Goal: Information Seeking & Learning: Check status

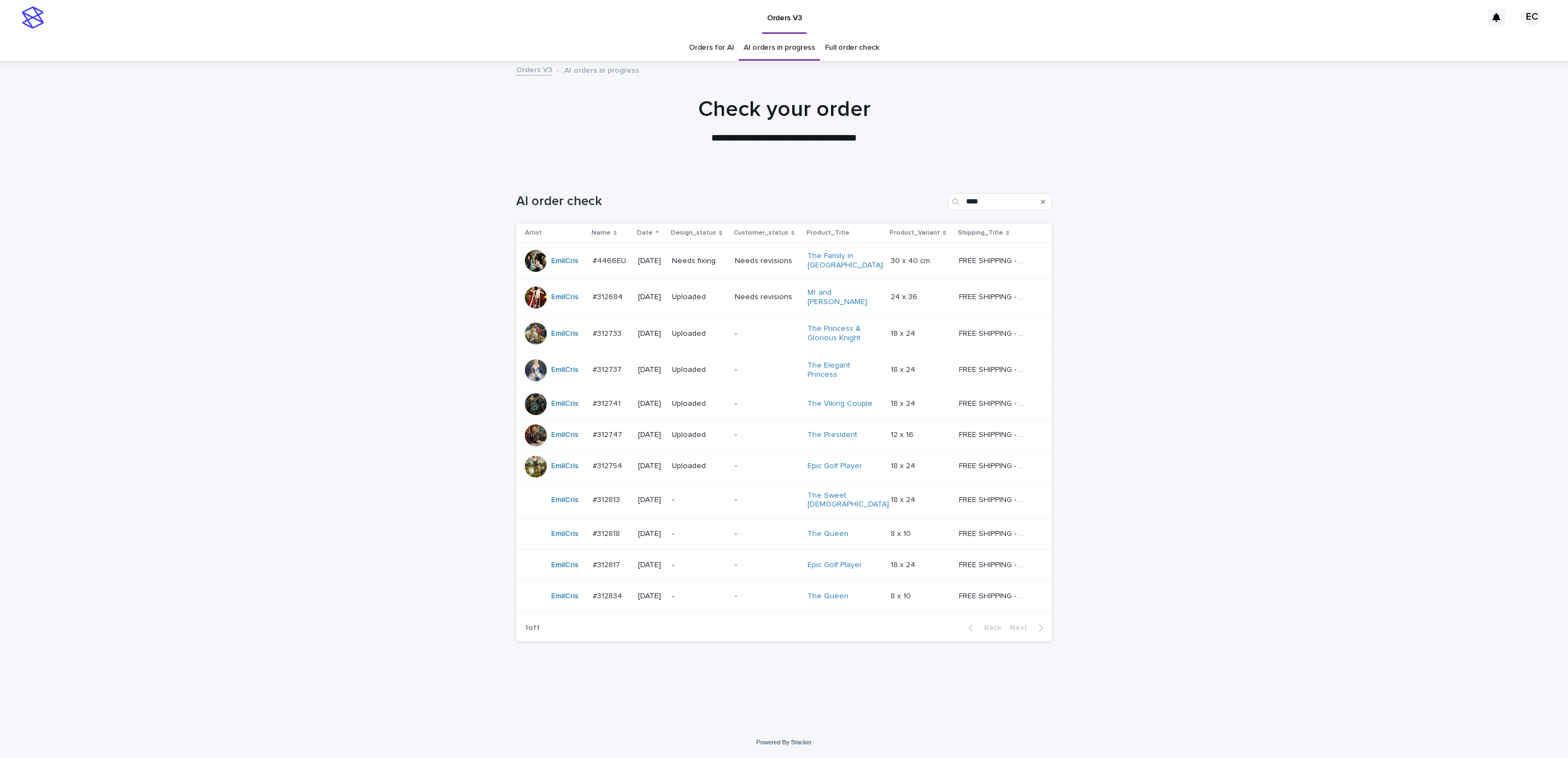
click at [749, 493] on div "-" at bounding box center [766, 499] width 64 height 12
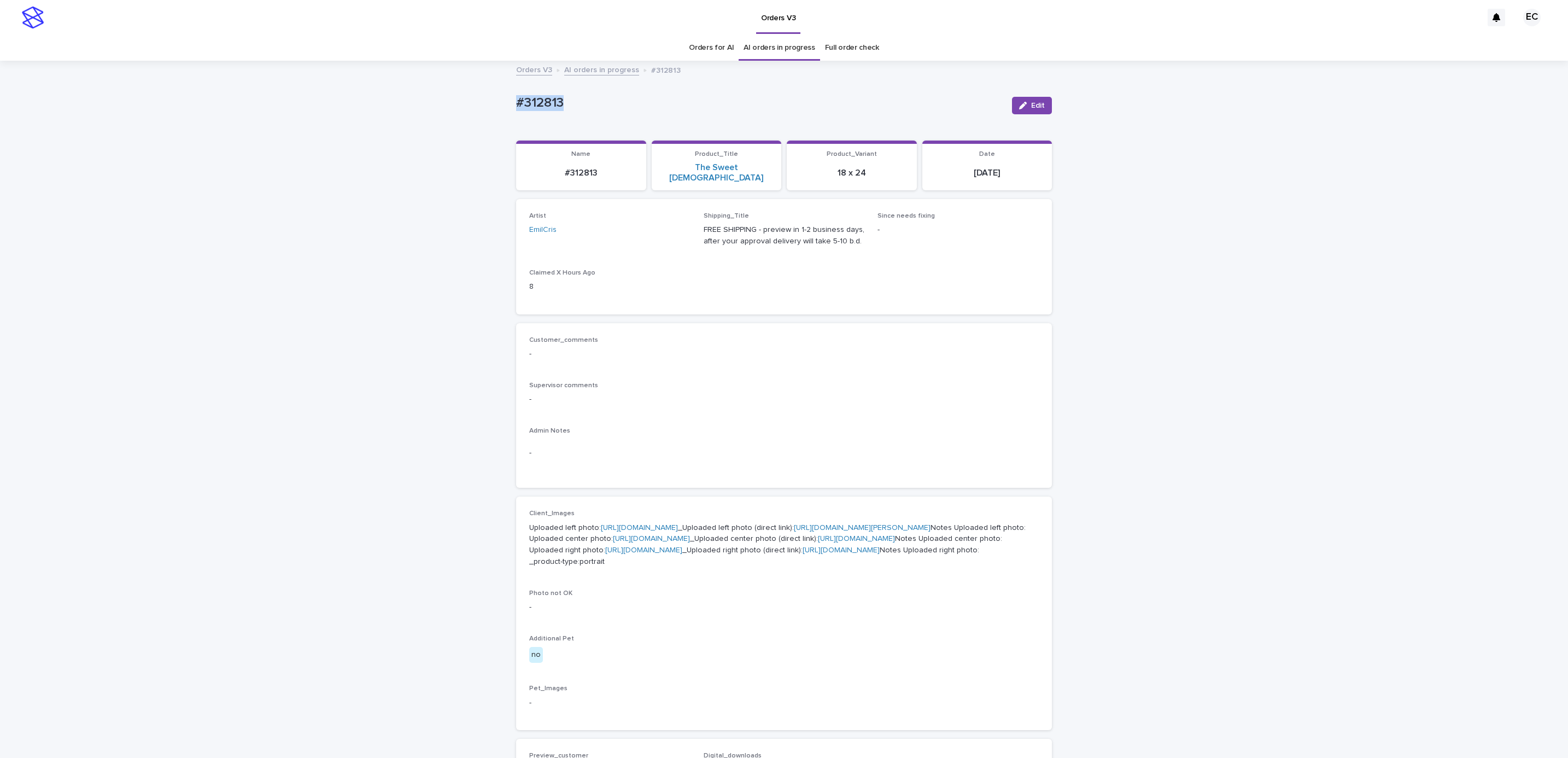
drag, startPoint x: 523, startPoint y: 102, endPoint x: 637, endPoint y: 100, distance: 114.0
click at [637, 100] on div "Loading... Saving… Loading... Saving… #312813 Edit #312813 Edit Sorry, there wa…" at bounding box center [784, 576] width 1568 height 1030
copy p "#312813"
click at [667, 348] on p "-" at bounding box center [783, 354] width 509 height 12
click at [617, 524] on link "[URL][DOMAIN_NAME]" at bounding box center [639, 527] width 77 height 8
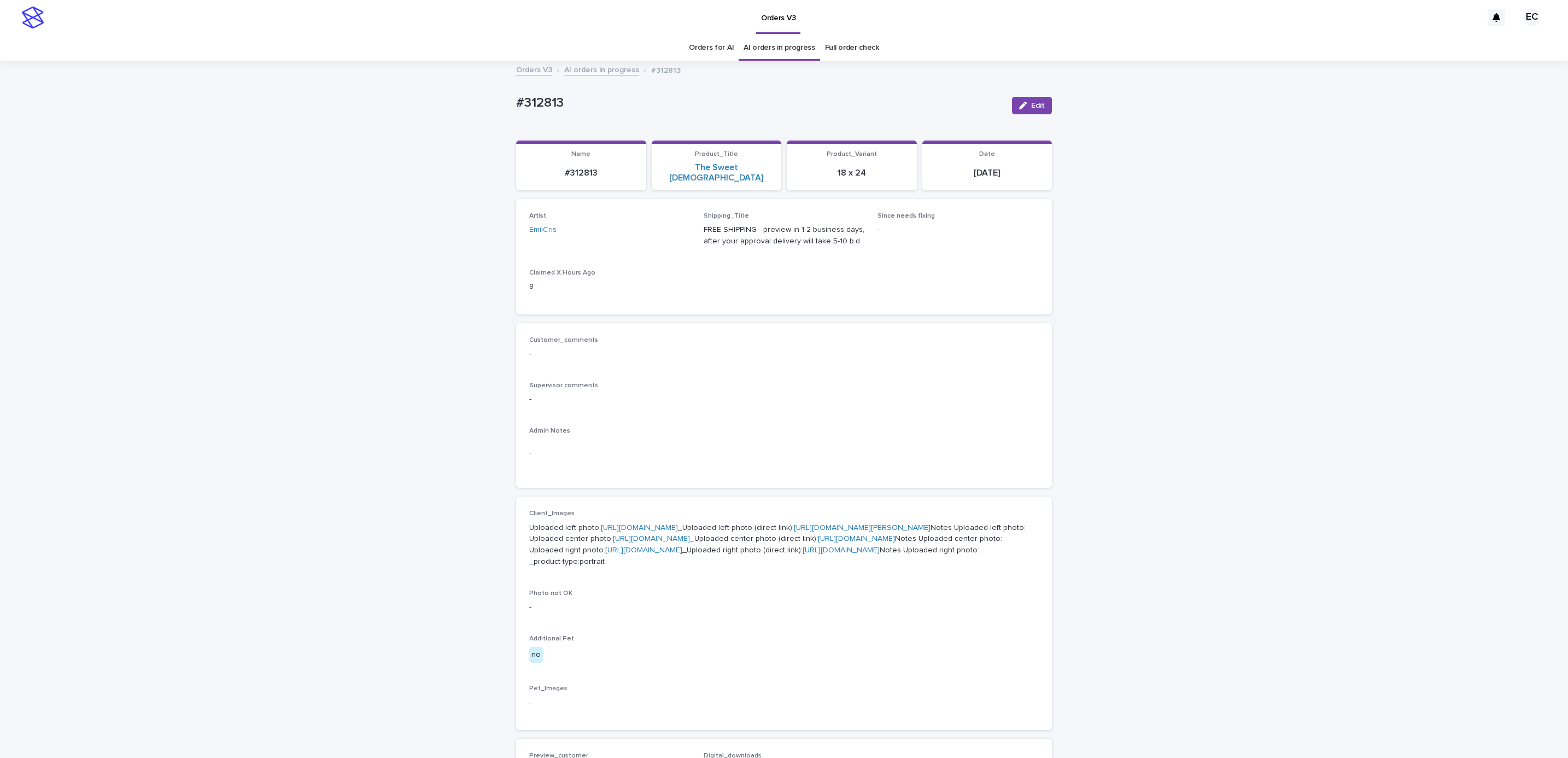
click at [649, 542] on link "[URL][DOMAIN_NAME]" at bounding box center [651, 538] width 77 height 8
click at [682, 554] on link "[URL][DOMAIN_NAME]" at bounding box center [643, 550] width 77 height 8
click at [261, 244] on div "Loading... Saving… Loading... Saving… #312813 Edit #312813 Edit Sorry, there wa…" at bounding box center [784, 576] width 1568 height 1030
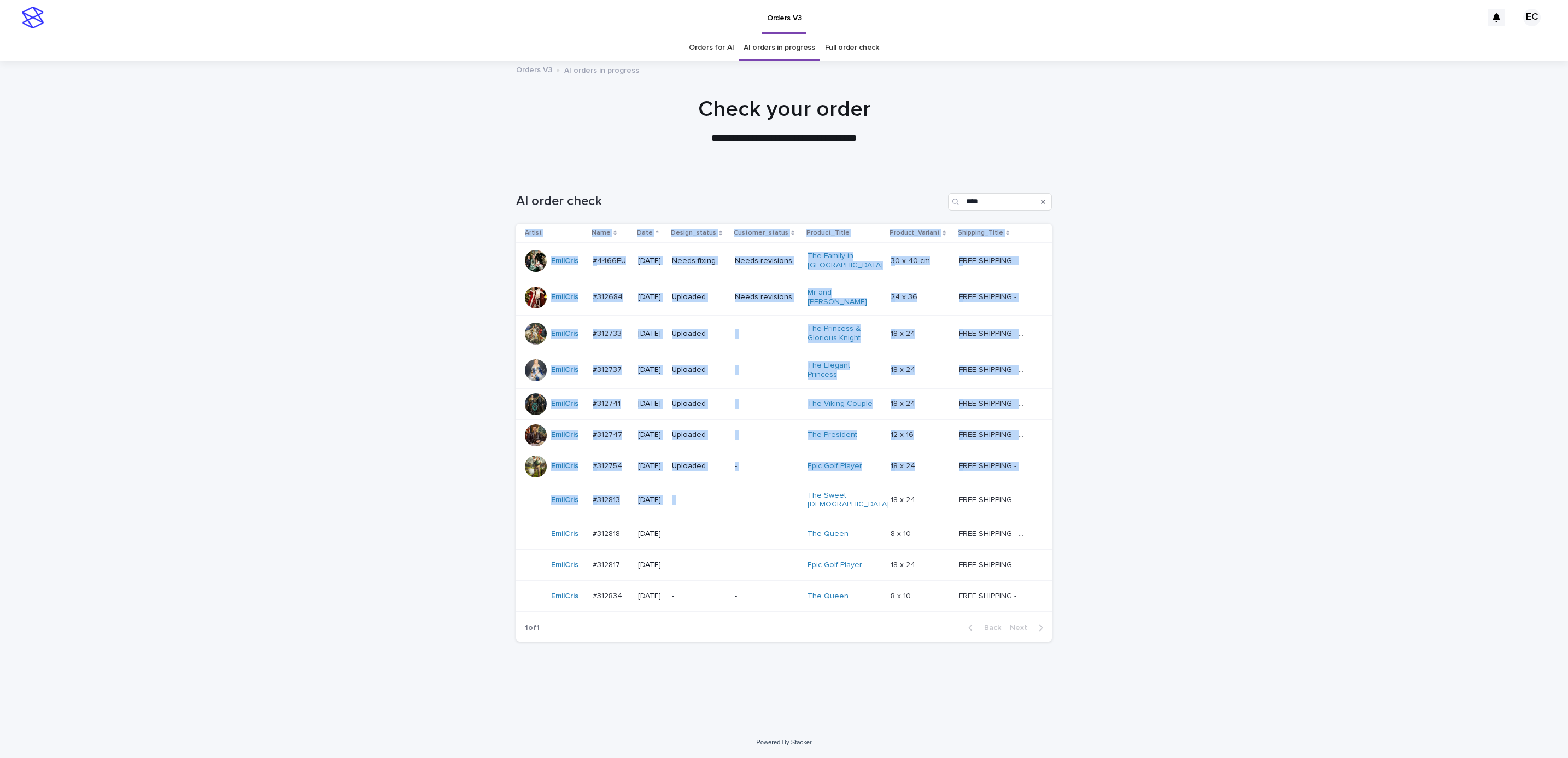
drag, startPoint x: 744, startPoint y: 496, endPoint x: 1115, endPoint y: 515, distance: 371.5
click at [1115, 515] on div "Loading... Saving… Loading... Saving… AI order check **** Artist Name Date Desi…" at bounding box center [784, 449] width 1568 height 556
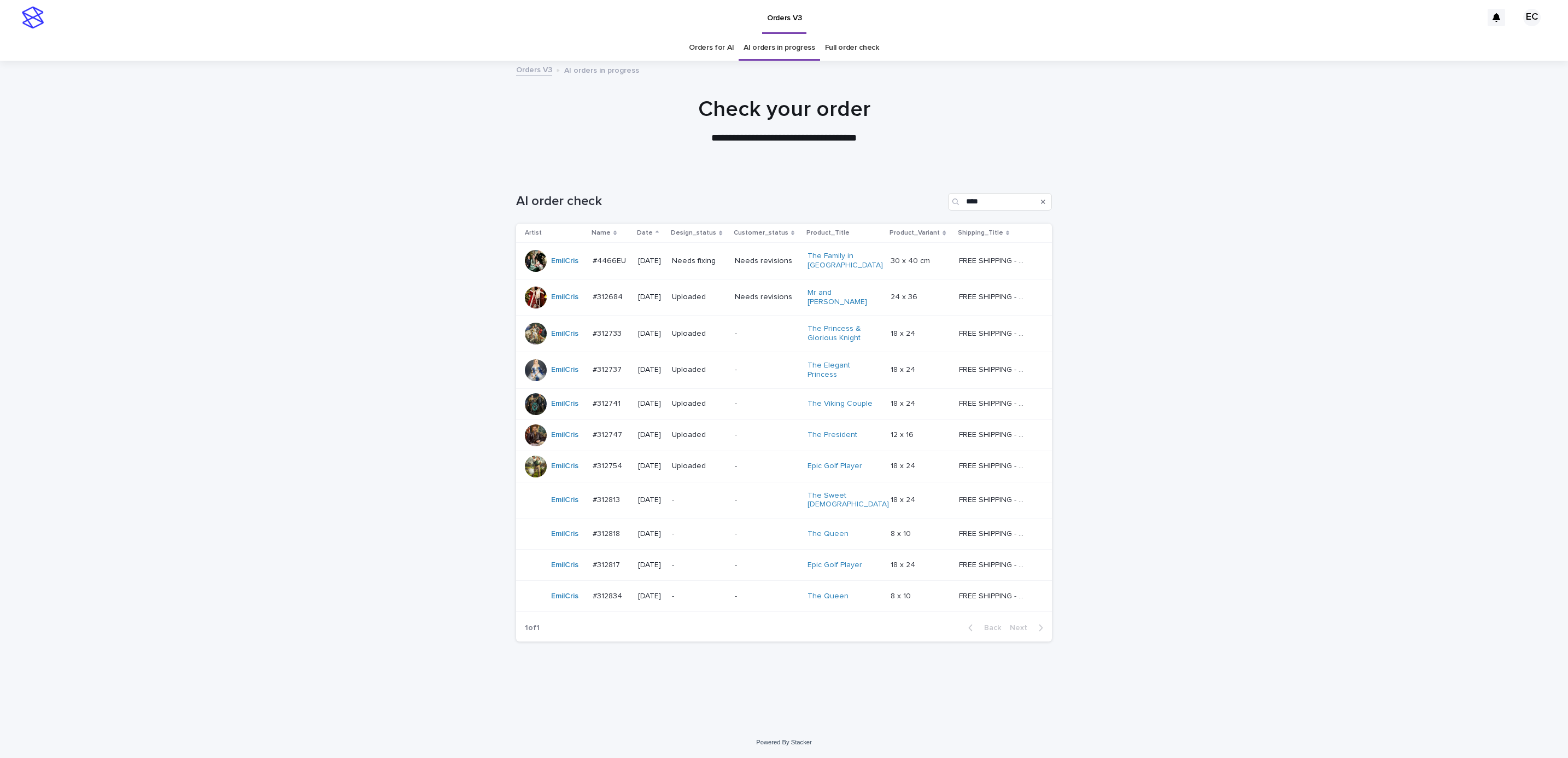
drag, startPoint x: 1115, startPoint y: 515, endPoint x: 1271, endPoint y: 614, distance: 184.8
click at [1337, 624] on div "Loading... Saving… Loading... Saving… AI order check **** Artist Name Date Desi…" at bounding box center [784, 449] width 1568 height 556
click at [707, 532] on div "-" at bounding box center [699, 534] width 54 height 18
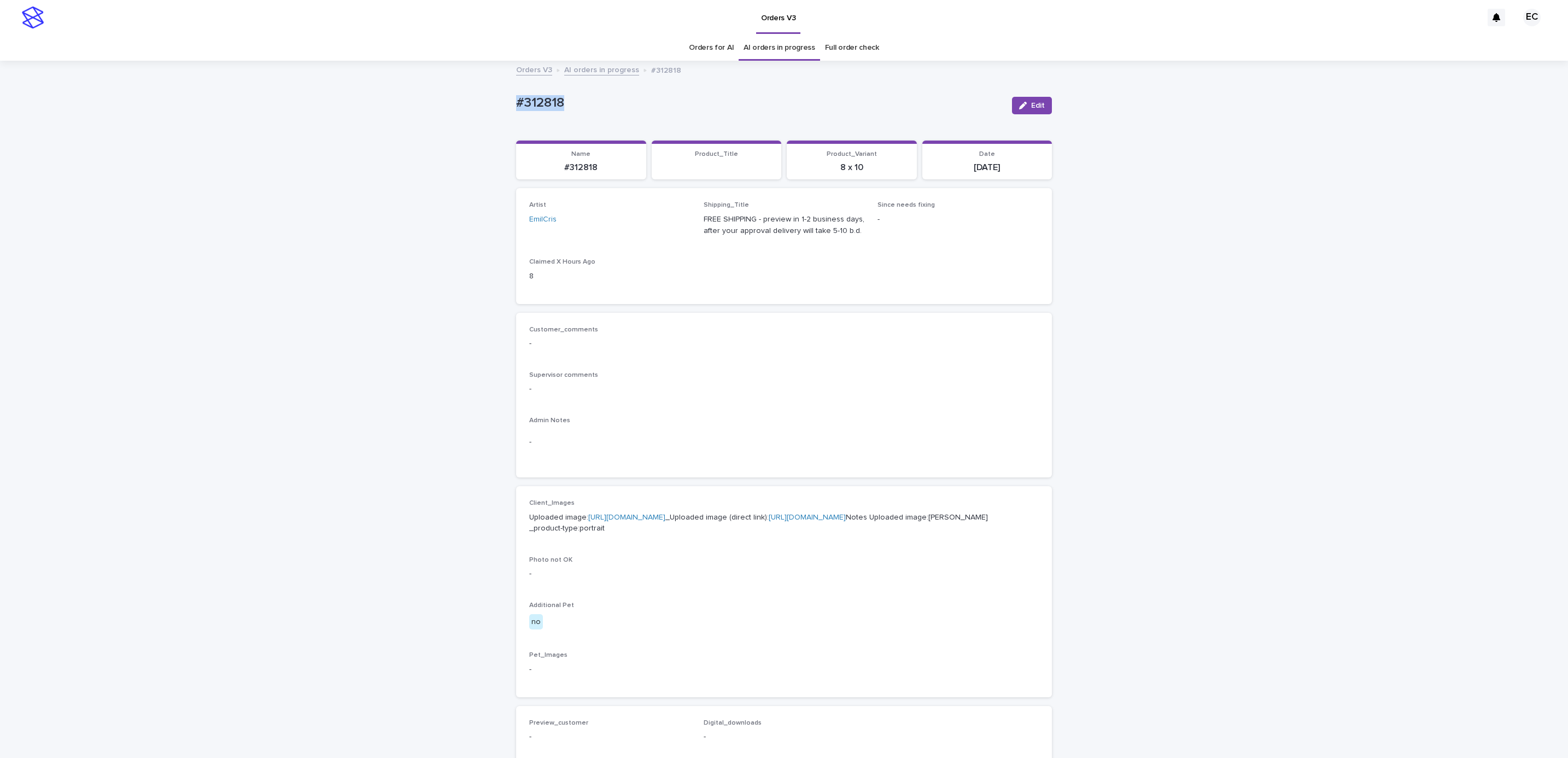
drag, startPoint x: 492, startPoint y: 97, endPoint x: 584, endPoint y: 110, distance: 92.9
click at [584, 110] on div "Loading... Saving… Loading... Saving… #312818 Edit #312818 Edit Sorry, there wa…" at bounding box center [784, 560] width 1568 height 996
copy p "#312818"
click at [640, 352] on div "Customer_comments -" at bounding box center [783, 342] width 509 height 32
click at [649, 520] on link "[URL][DOMAIN_NAME]" at bounding box center [626, 517] width 77 height 8
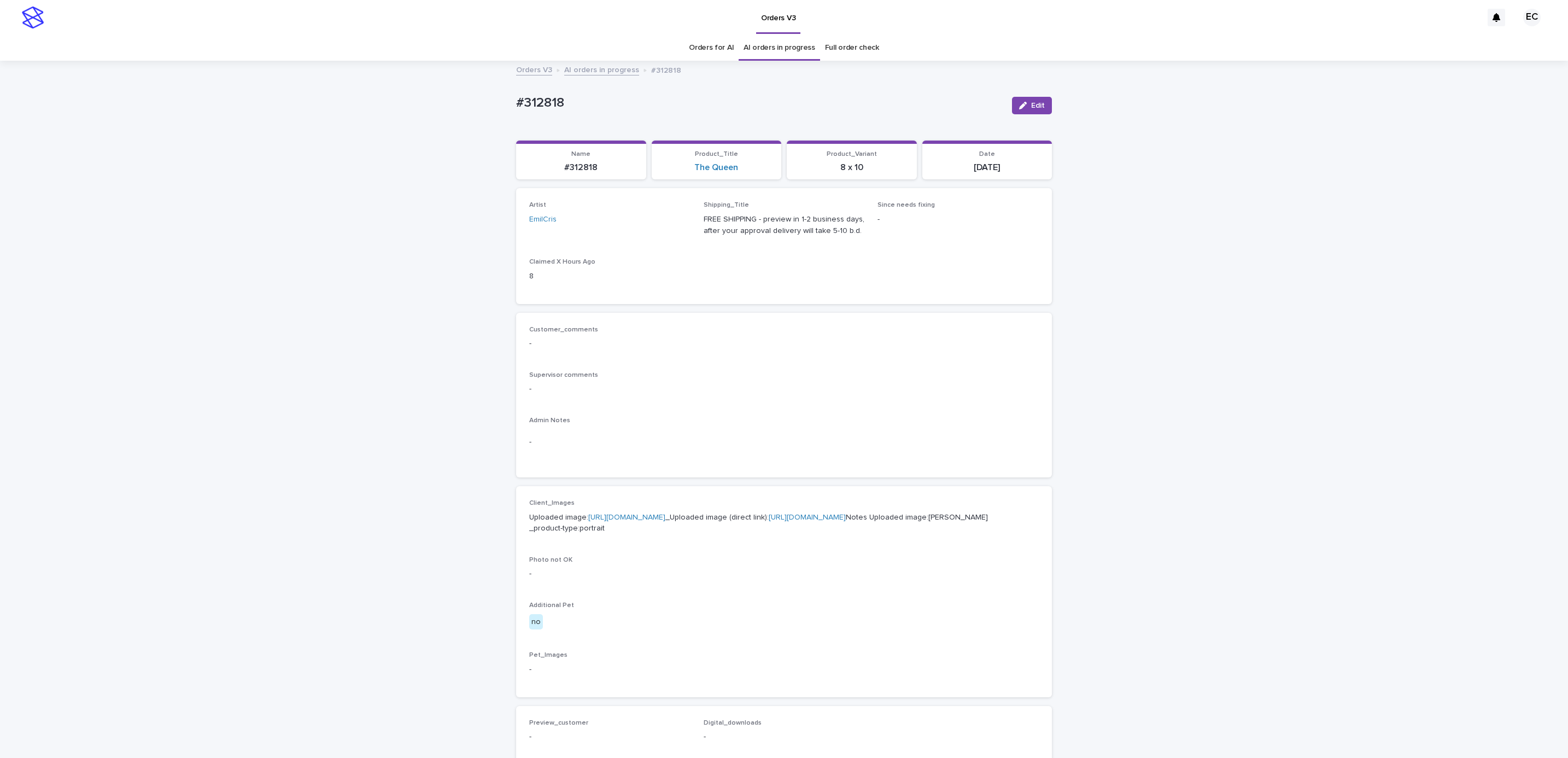
click at [222, 178] on div "Loading... Saving… Loading... Saving… #312818 Edit #312818 Edit Sorry, there wa…" at bounding box center [784, 560] width 1568 height 996
drag, startPoint x: 222, startPoint y: 177, endPoint x: 225, endPoint y: 169, distance: 8.5
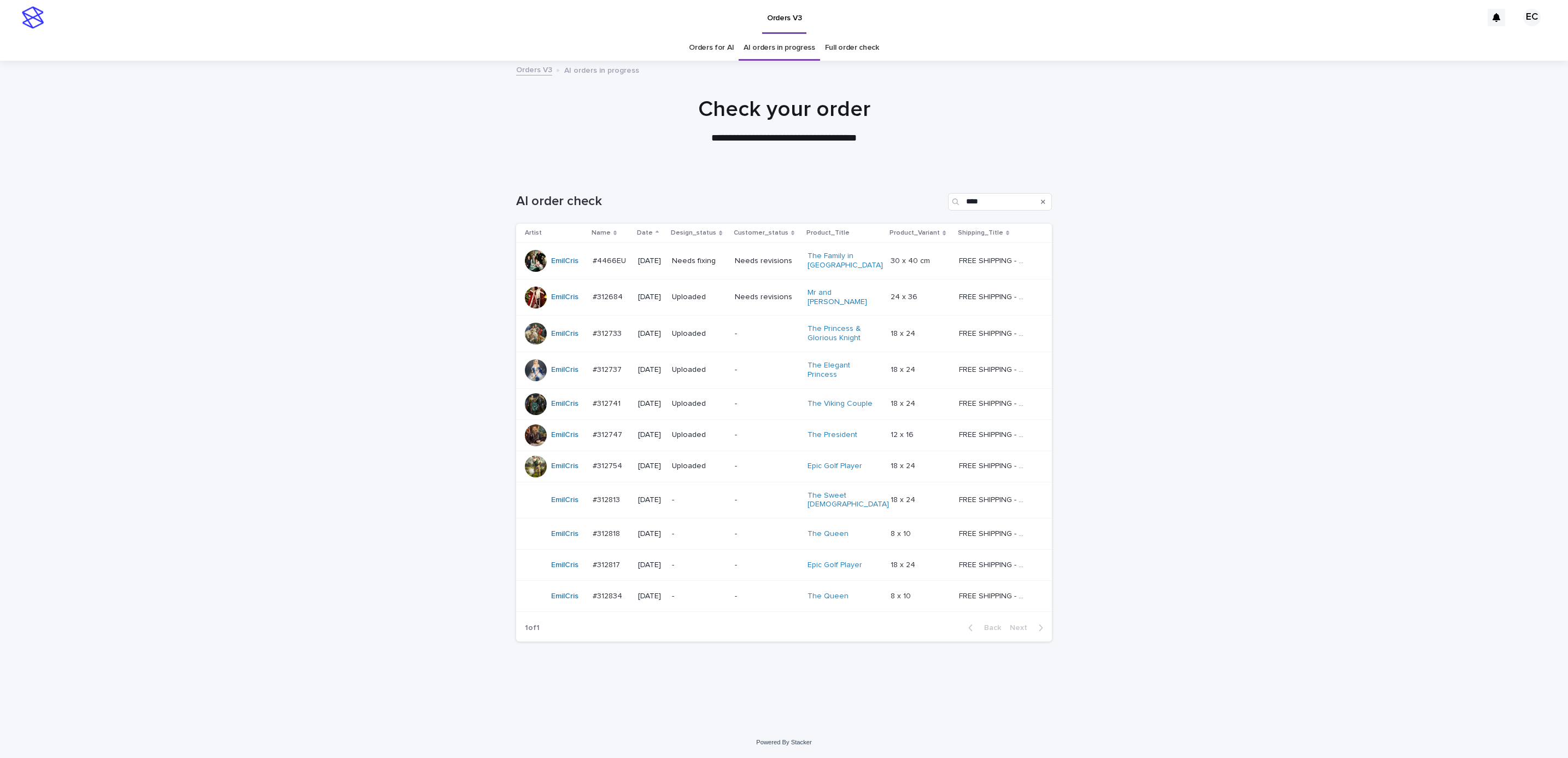
click at [768, 561] on p "-" at bounding box center [766, 565] width 64 height 9
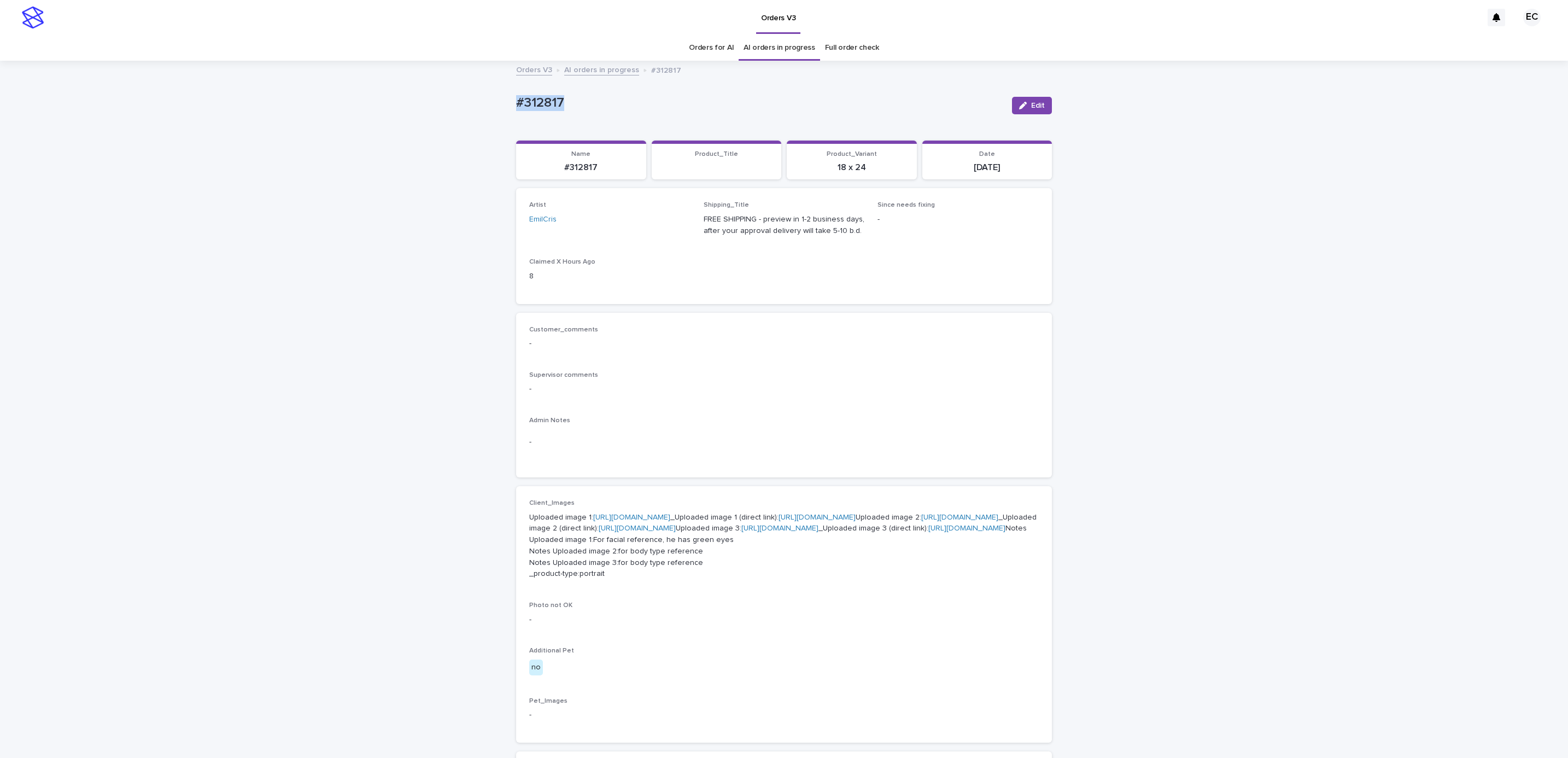
drag, startPoint x: 494, startPoint y: 94, endPoint x: 604, endPoint y: 95, distance: 110.0
click at [604, 95] on div "Loading... Saving… Loading... Saving… #312817 Edit #312817 Edit Sorry, there wa…" at bounding box center [784, 582] width 1568 height 1042
copy p "#312817"
click at [729, 370] on div "Customer_comments - Supervisor comments - Admin Notes -" at bounding box center [783, 395] width 509 height 139
click at [666, 516] on link "[URL][DOMAIN_NAME]" at bounding box center [632, 517] width 77 height 8
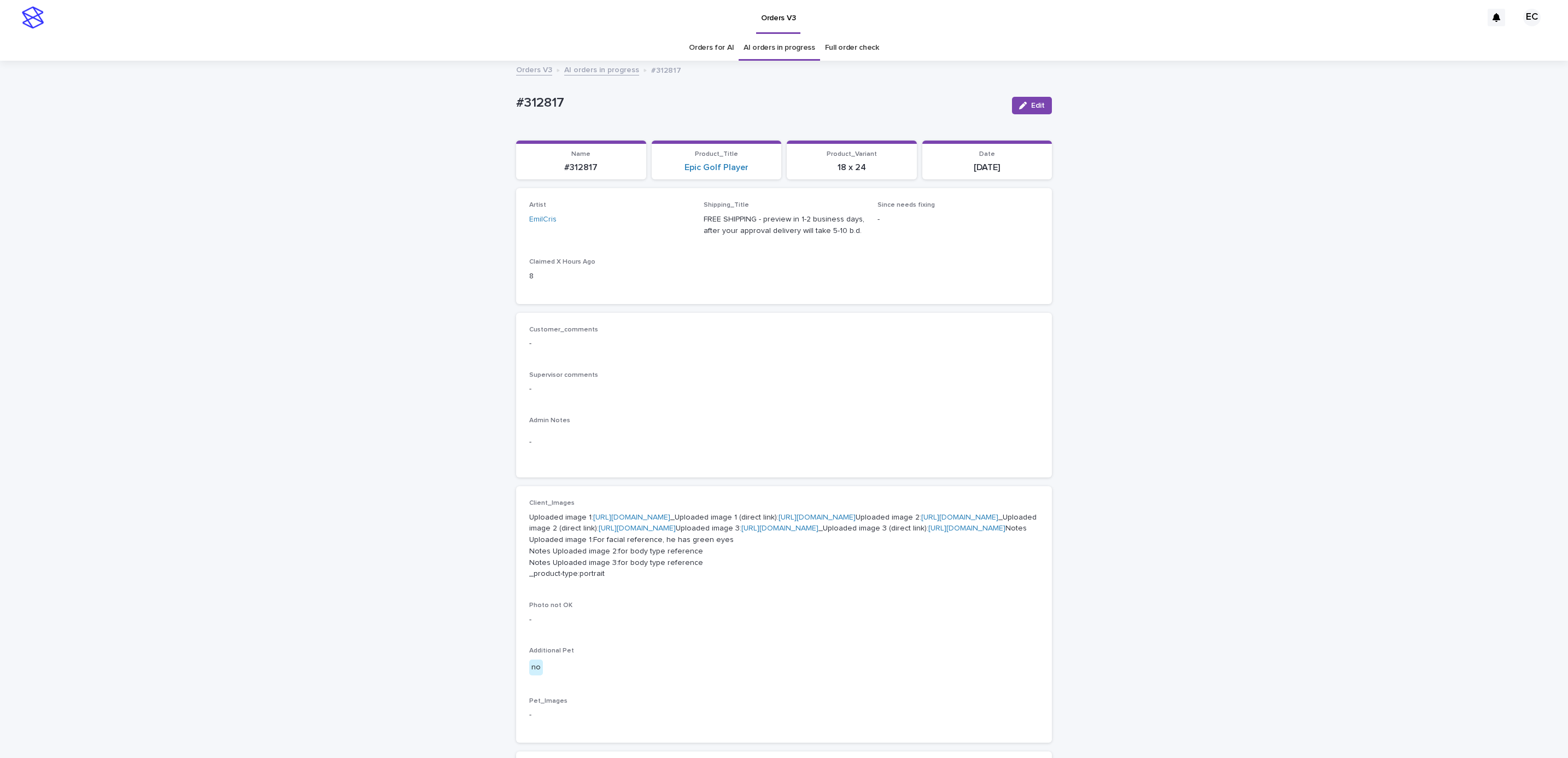
click at [921, 521] on link "[URL][DOMAIN_NAME]" at bounding box center [959, 517] width 77 height 8
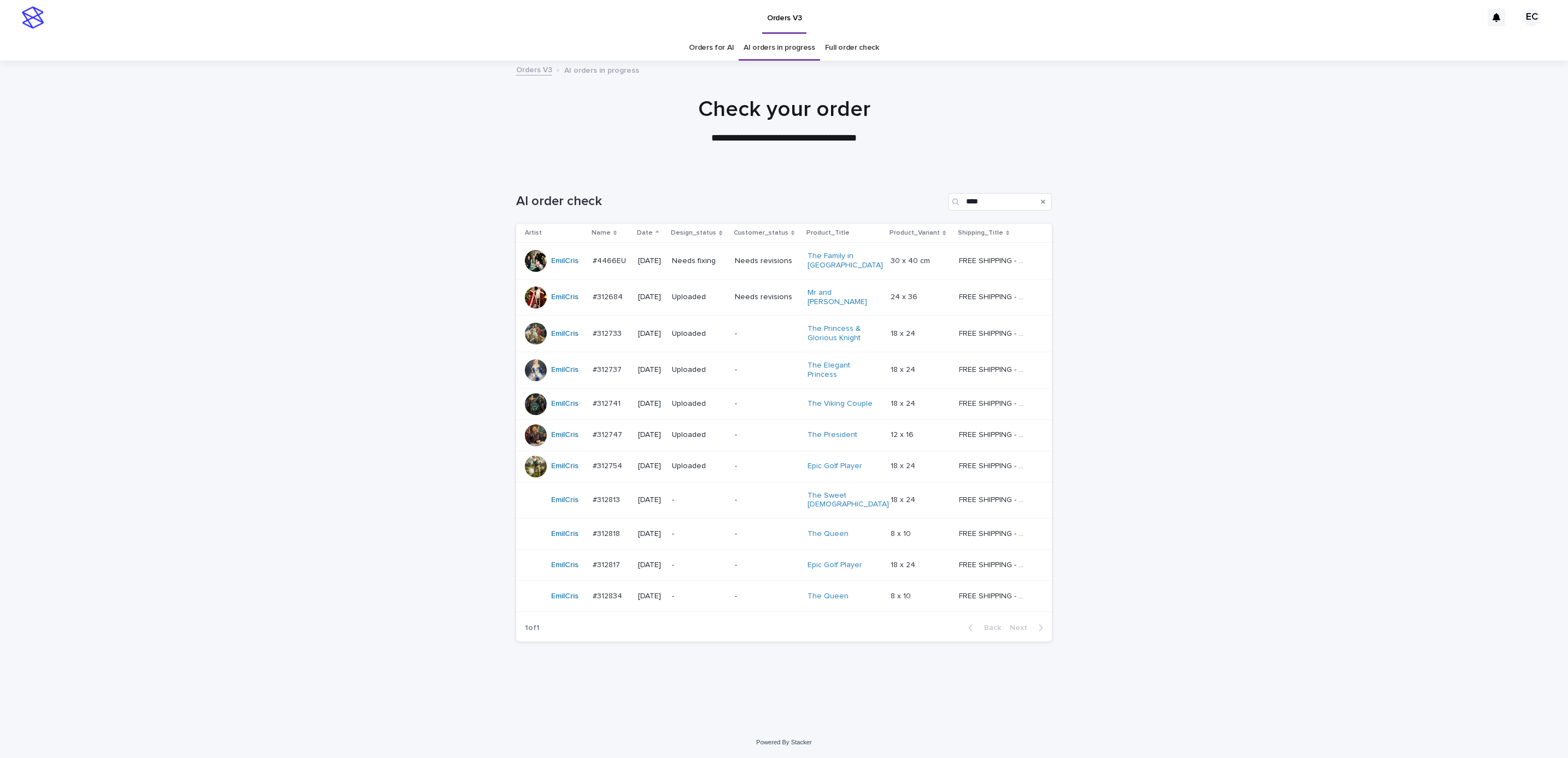
click at [239, 220] on div "Loading... Saving… Loading... Saving… AI order check **** Artist Name Date Desi…" at bounding box center [784, 449] width 1568 height 556
click at [726, 561] on p "-" at bounding box center [699, 565] width 54 height 9
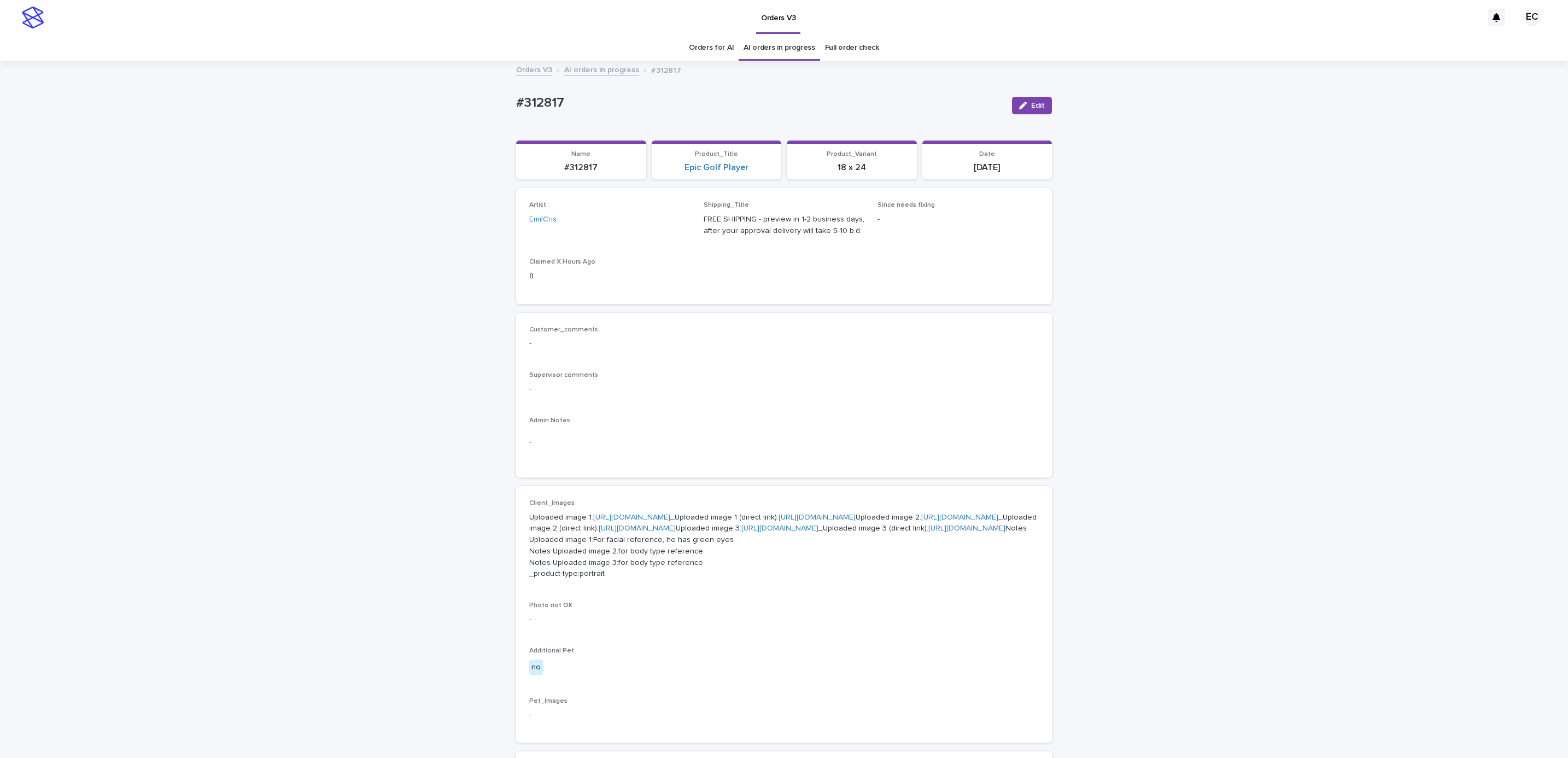
scroll to position [35, 0]
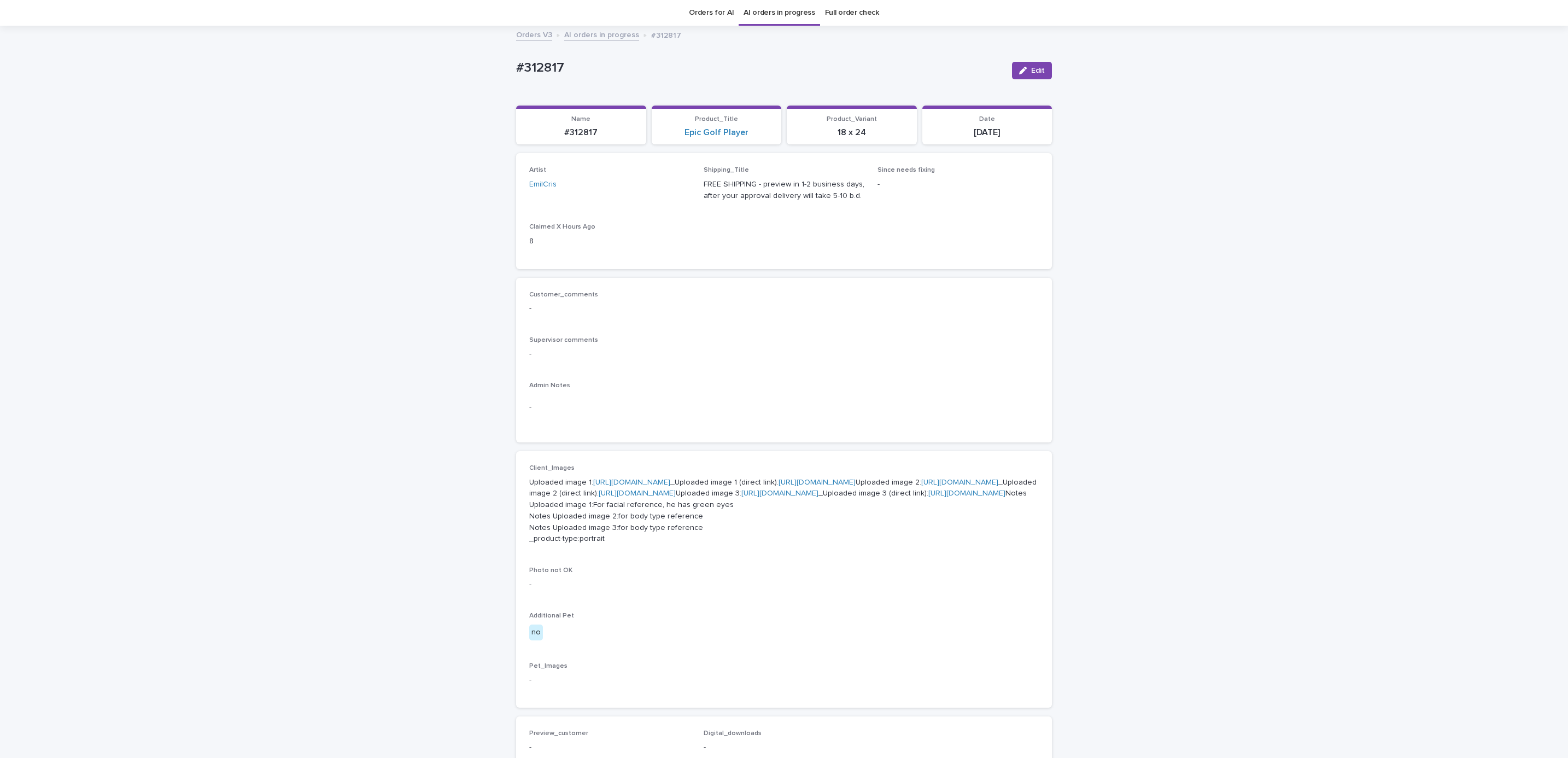
click at [348, 413] on div "Loading... Saving… Loading... Saving… #312817 Edit #312817 Edit Sorry, there wa…" at bounding box center [784, 547] width 1568 height 1042
click at [741, 497] on link "[URL][DOMAIN_NAME]" at bounding box center [780, 493] width 77 height 8
click at [405, 234] on div "Loading... Saving… Loading... Saving… #312817 Edit #312817 Edit Sorry, there wa…" at bounding box center [784, 547] width 1568 height 1042
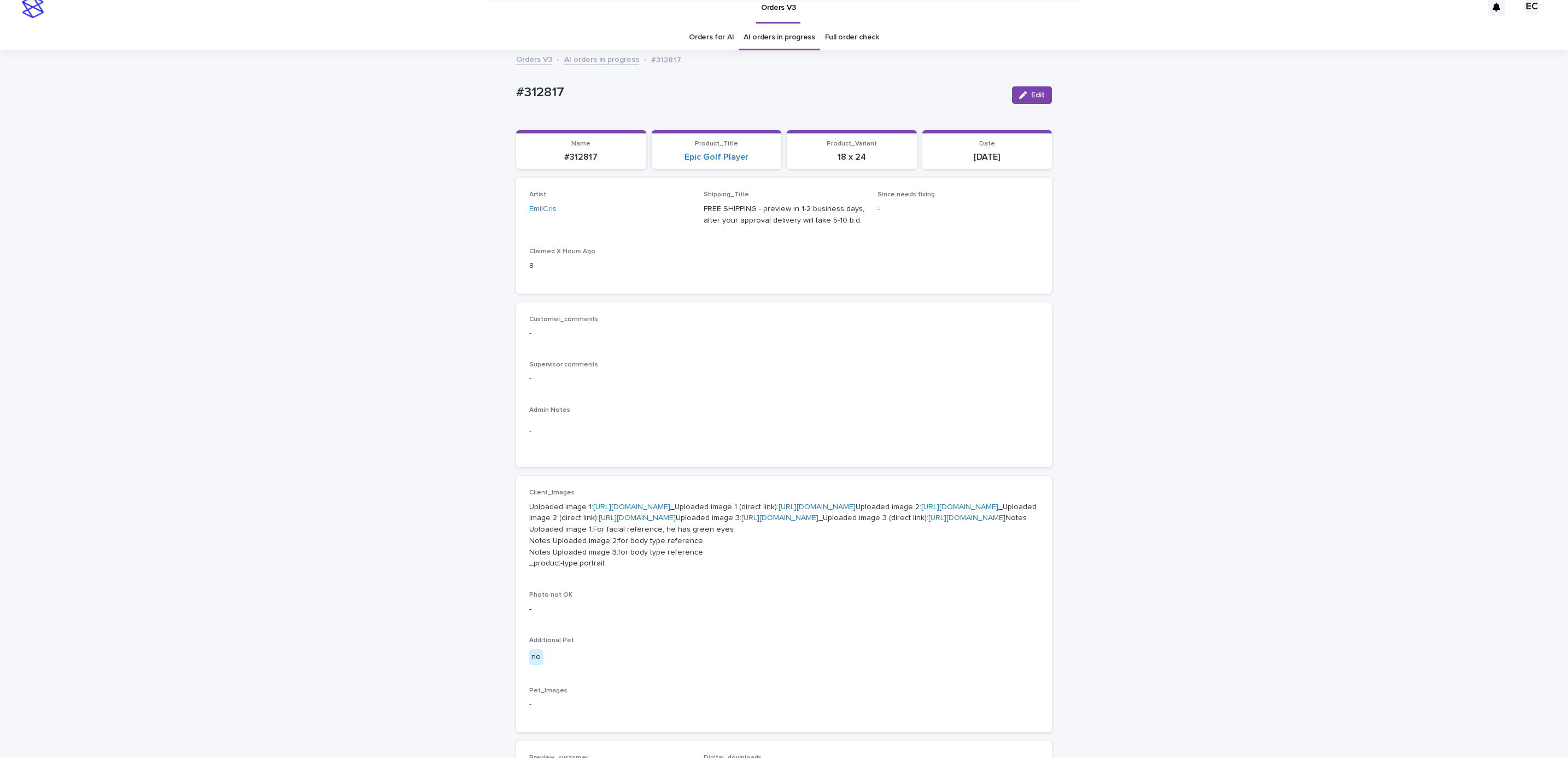
scroll to position [0, 0]
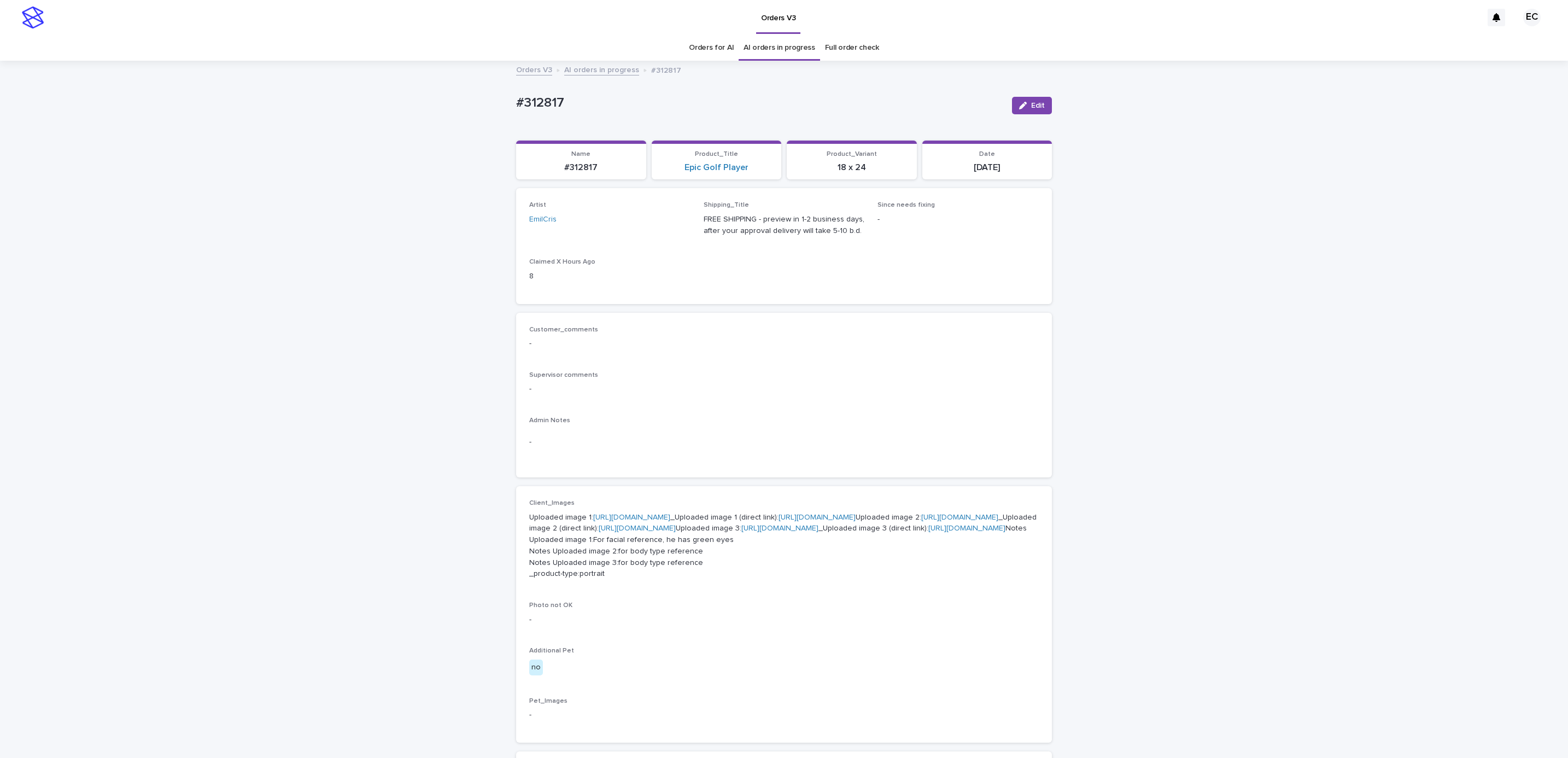
click at [642, 304] on div "Loading... Saving… Artist EmilCris Shipping_Title FREE SHIPPING - preview in 1-…" at bounding box center [784, 250] width 536 height 124
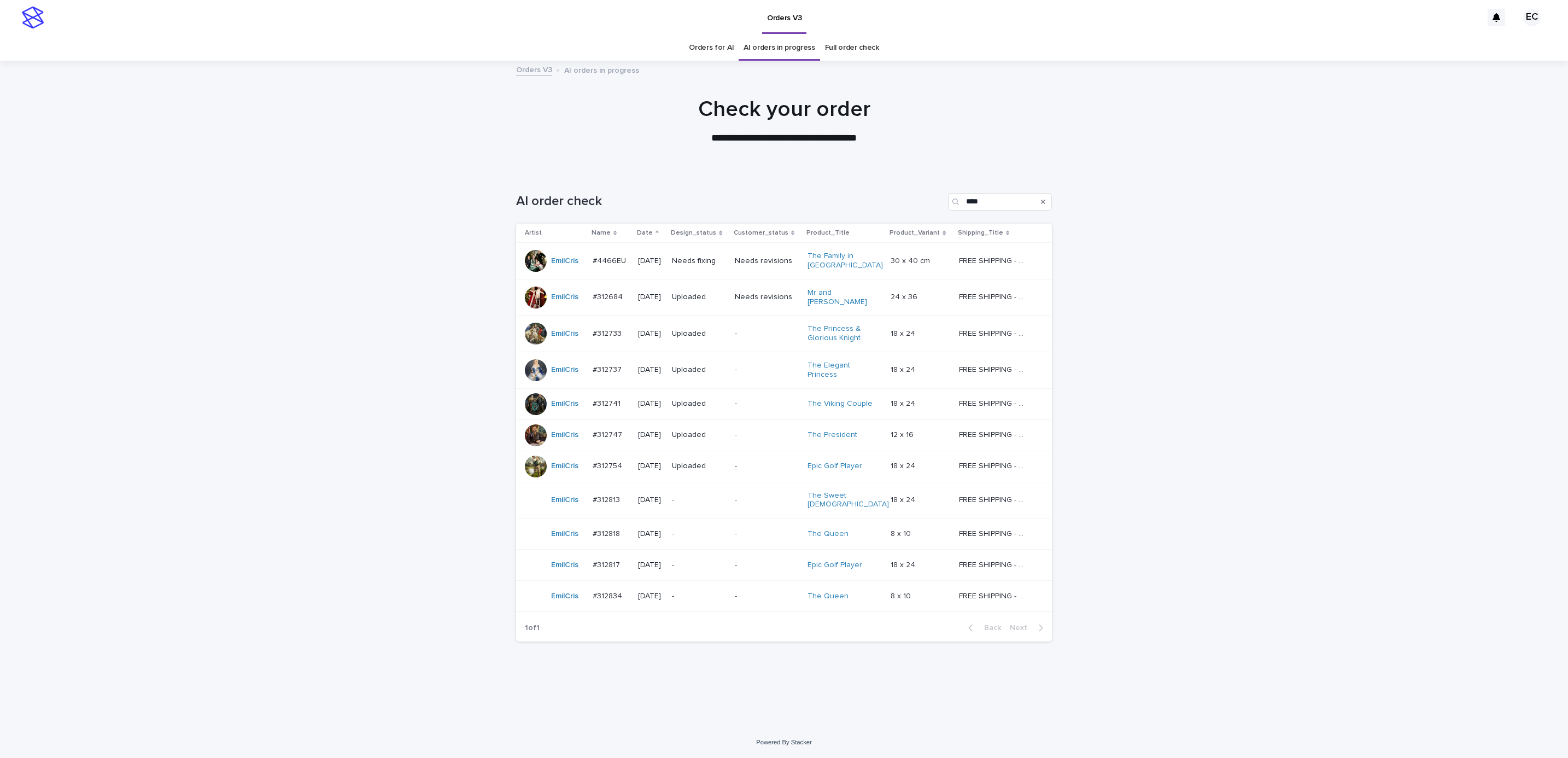
click at [730, 583] on td "-" at bounding box center [699, 596] width 63 height 31
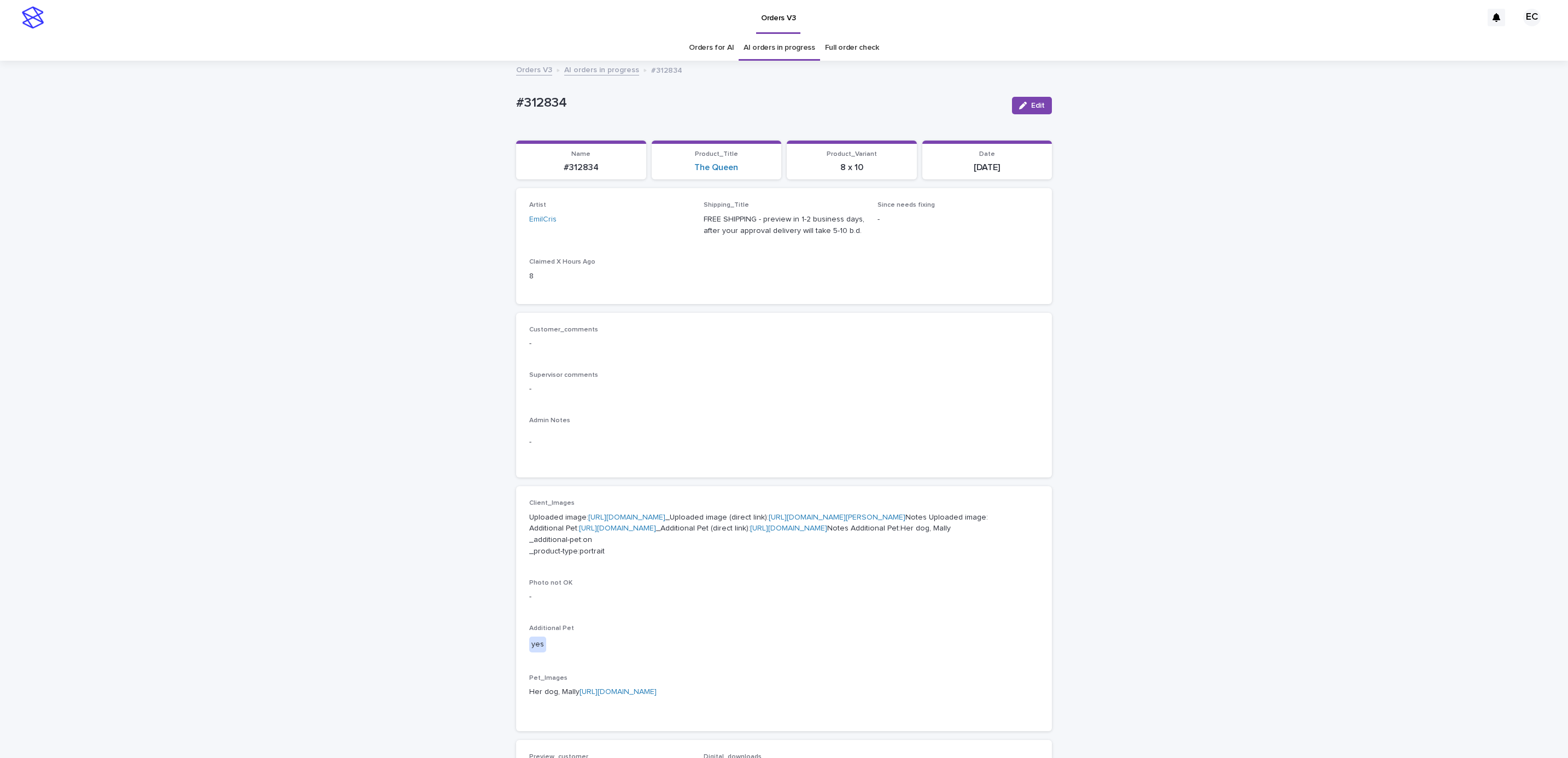
click at [665, 513] on link "[URL][DOMAIN_NAME]" at bounding box center [626, 517] width 77 height 8
click at [621, 557] on p "Uploaded image: [URL][DOMAIN_NAME] _Uploaded image (direct link): [URL][DOMAIN_…" at bounding box center [783, 535] width 509 height 46
click at [622, 532] on link "[URL][DOMAIN_NAME]" at bounding box center [617, 528] width 77 height 8
drag, startPoint x: 502, startPoint y: 102, endPoint x: 640, endPoint y: 124, distance: 139.7
click at [640, 124] on div "Loading... Saving… Loading... Saving… #312834 Edit #312834 Edit Sorry, there wa…" at bounding box center [784, 577] width 1568 height 1030
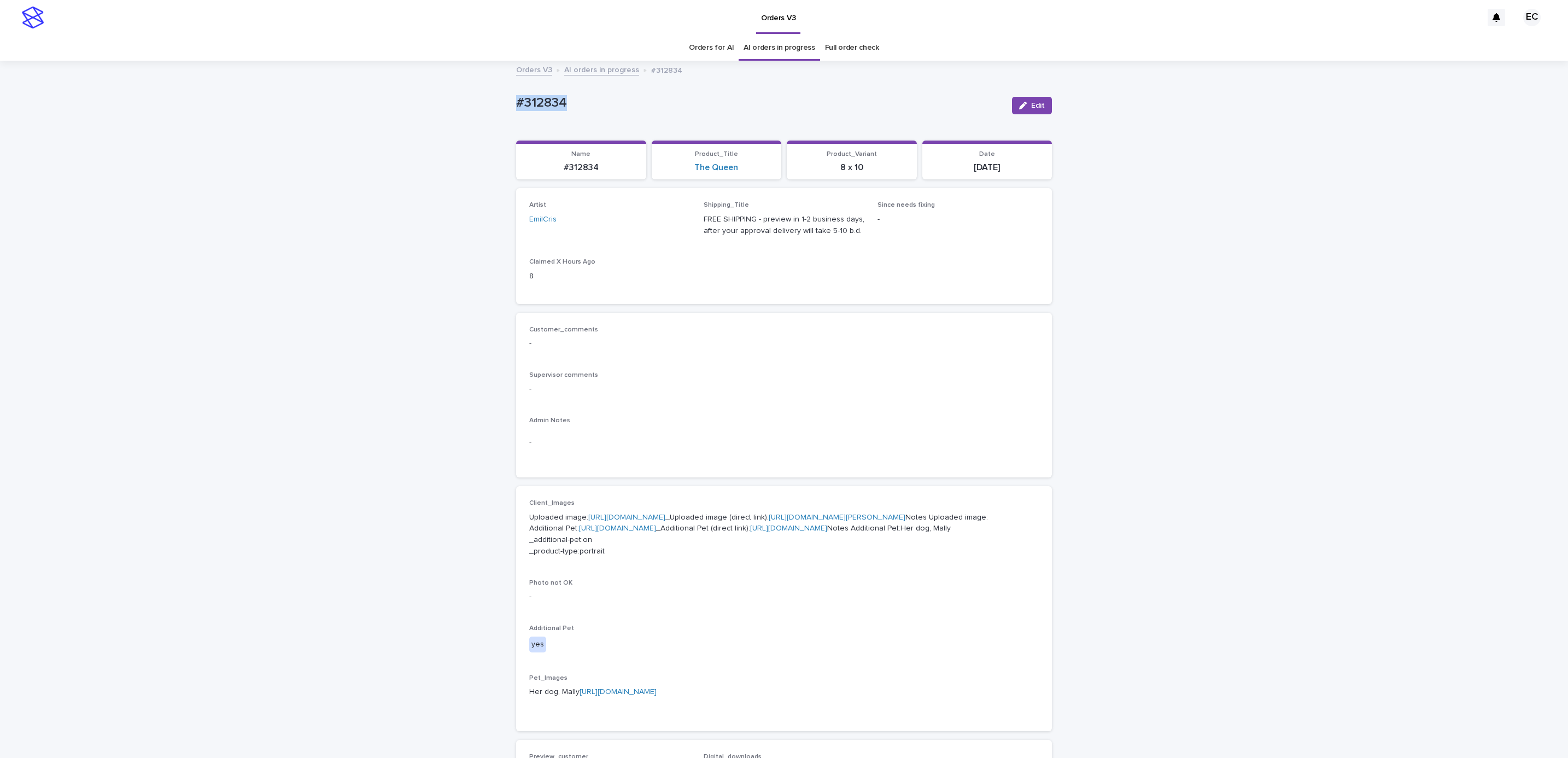
copy p "#312834"
drag, startPoint x: 374, startPoint y: 299, endPoint x: 383, endPoint y: 211, distance: 88.5
click at [374, 296] on div "Loading... Saving… Loading... Saving… #312834 Edit #312834 Edit Sorry, there wa…" at bounding box center [784, 577] width 1568 height 1030
